Goal: Check status: Check status

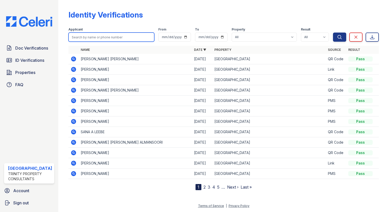
click at [83, 34] on input "search" at bounding box center [111, 37] width 86 height 9
type input "sofia"
click at [333, 33] on button "Search" at bounding box center [339, 37] width 13 height 9
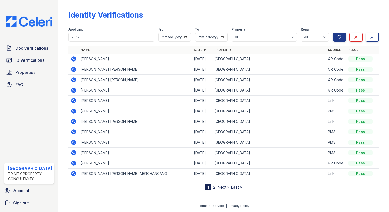
click at [71, 57] on icon at bounding box center [73, 58] width 5 height 5
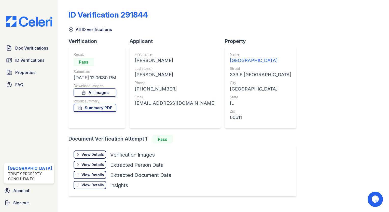
click at [86, 91] on link "All Images" at bounding box center [94, 92] width 43 height 8
click at [357, 13] on div "ID Verification 291844" at bounding box center [223, 16] width 310 height 13
click at [25, 61] on span "ID Verifications" at bounding box center [29, 60] width 29 height 6
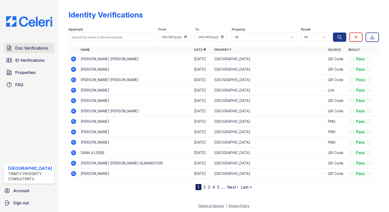
click at [32, 47] on span "Doc Verifications" at bounding box center [31, 48] width 33 height 6
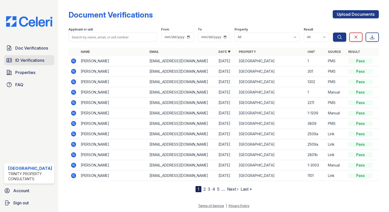
click at [30, 57] on span "ID Verifications" at bounding box center [29, 60] width 29 height 6
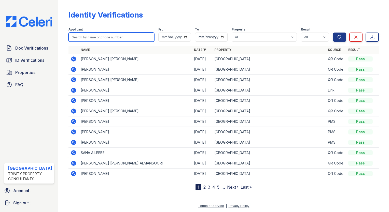
click at [110, 36] on input "search" at bounding box center [111, 37] width 86 height 9
type input "sofia"
click at [333, 33] on button "Search" at bounding box center [339, 37] width 13 height 9
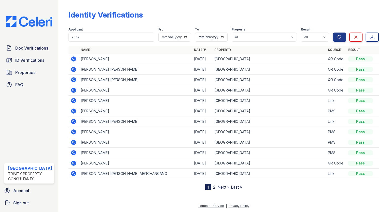
click at [70, 58] on icon at bounding box center [73, 59] width 6 height 6
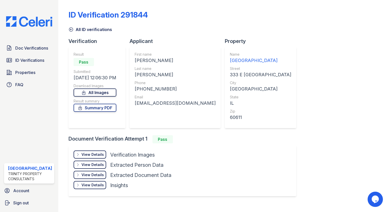
click at [94, 91] on link "All Images" at bounding box center [94, 92] width 43 height 8
click at [170, 17] on div "ID Verification 291844" at bounding box center [223, 16] width 310 height 13
click at [87, 106] on link "Summary PDF" at bounding box center [94, 108] width 43 height 8
